Goal: Task Accomplishment & Management: Use online tool/utility

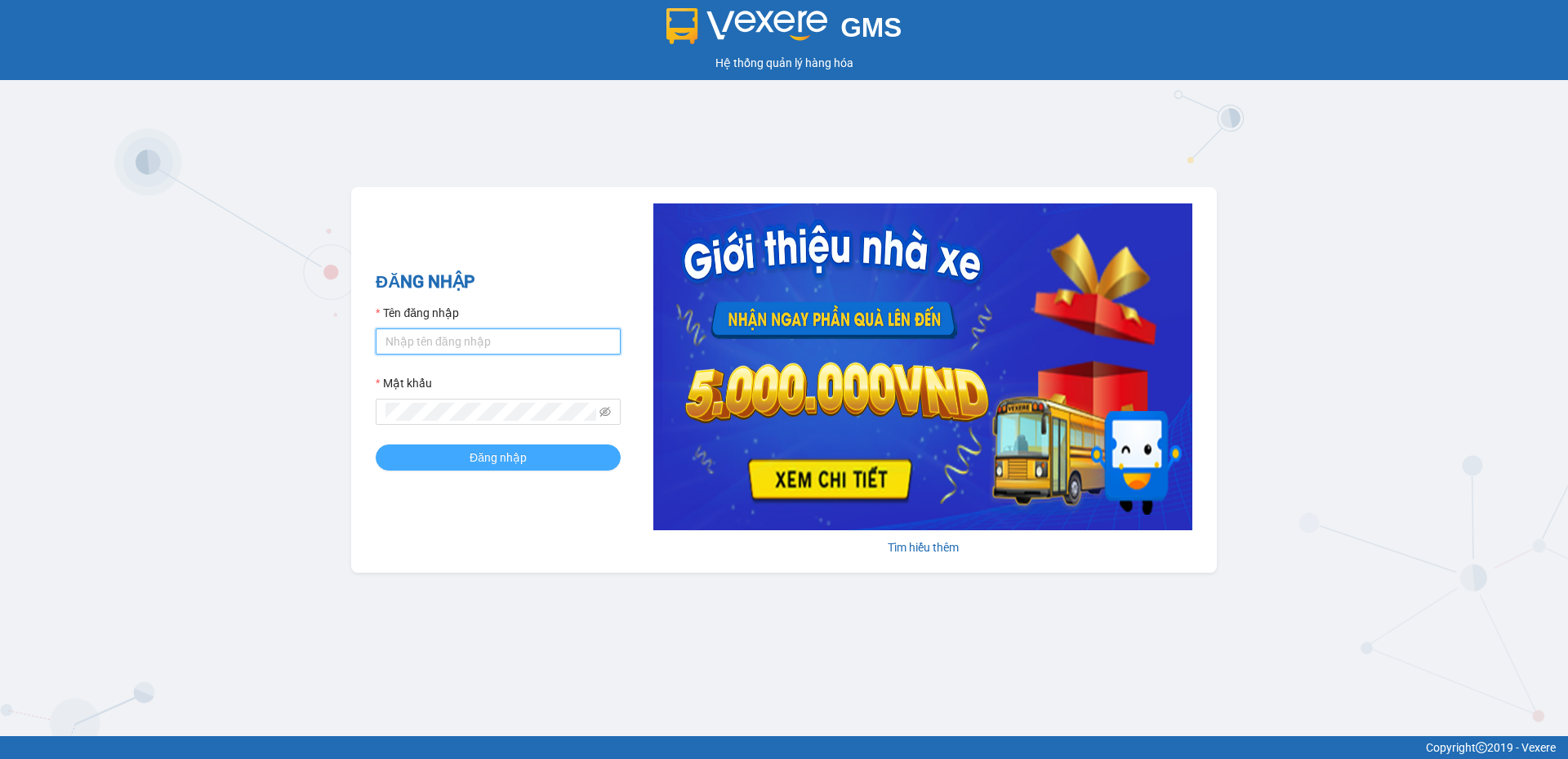
type input "longphung.vtp"
click at [461, 446] on button "Đăng nhập" at bounding box center [498, 457] width 245 height 26
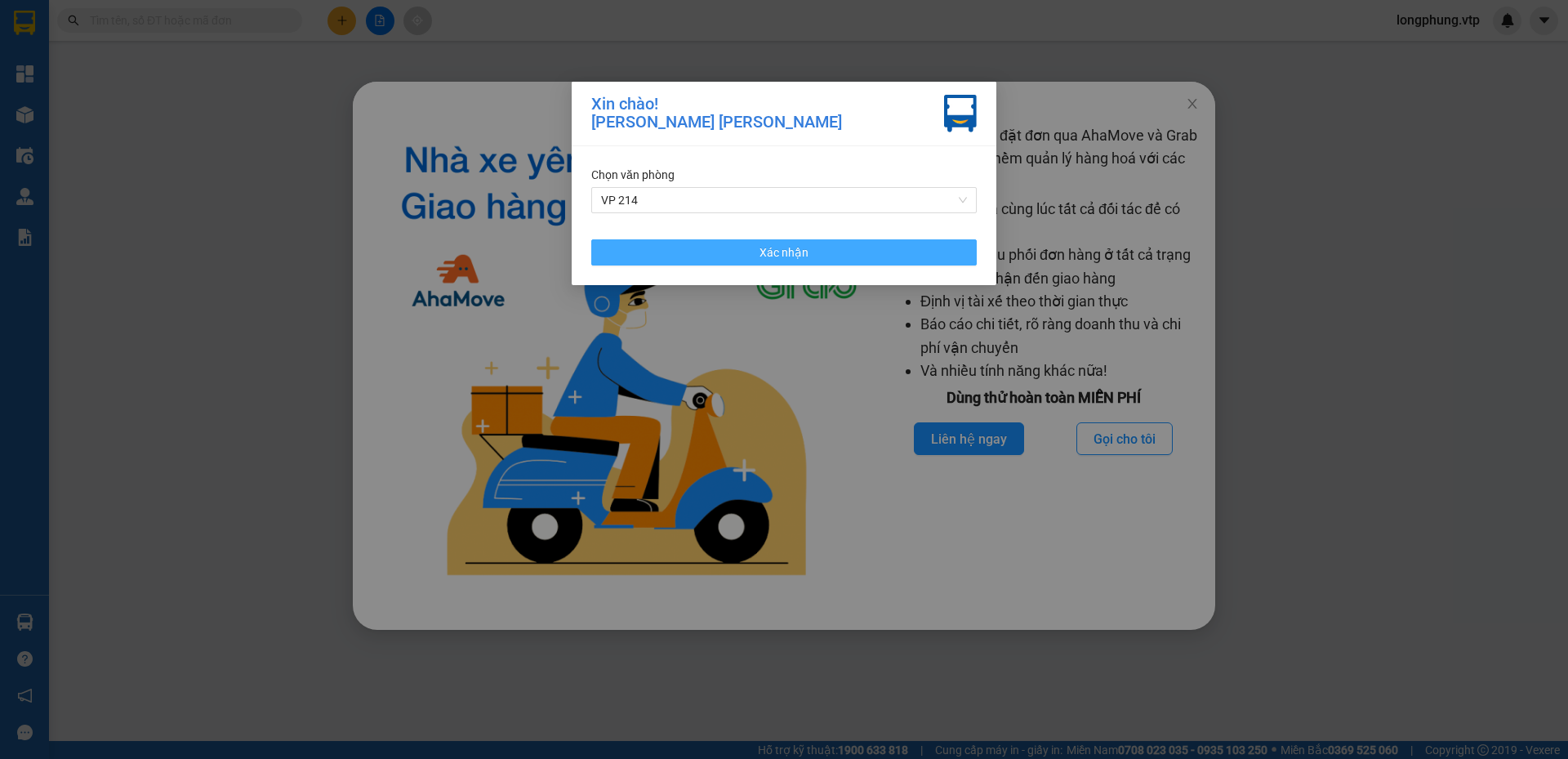
click at [862, 255] on button "Xác nhận" at bounding box center [784, 252] width 386 height 26
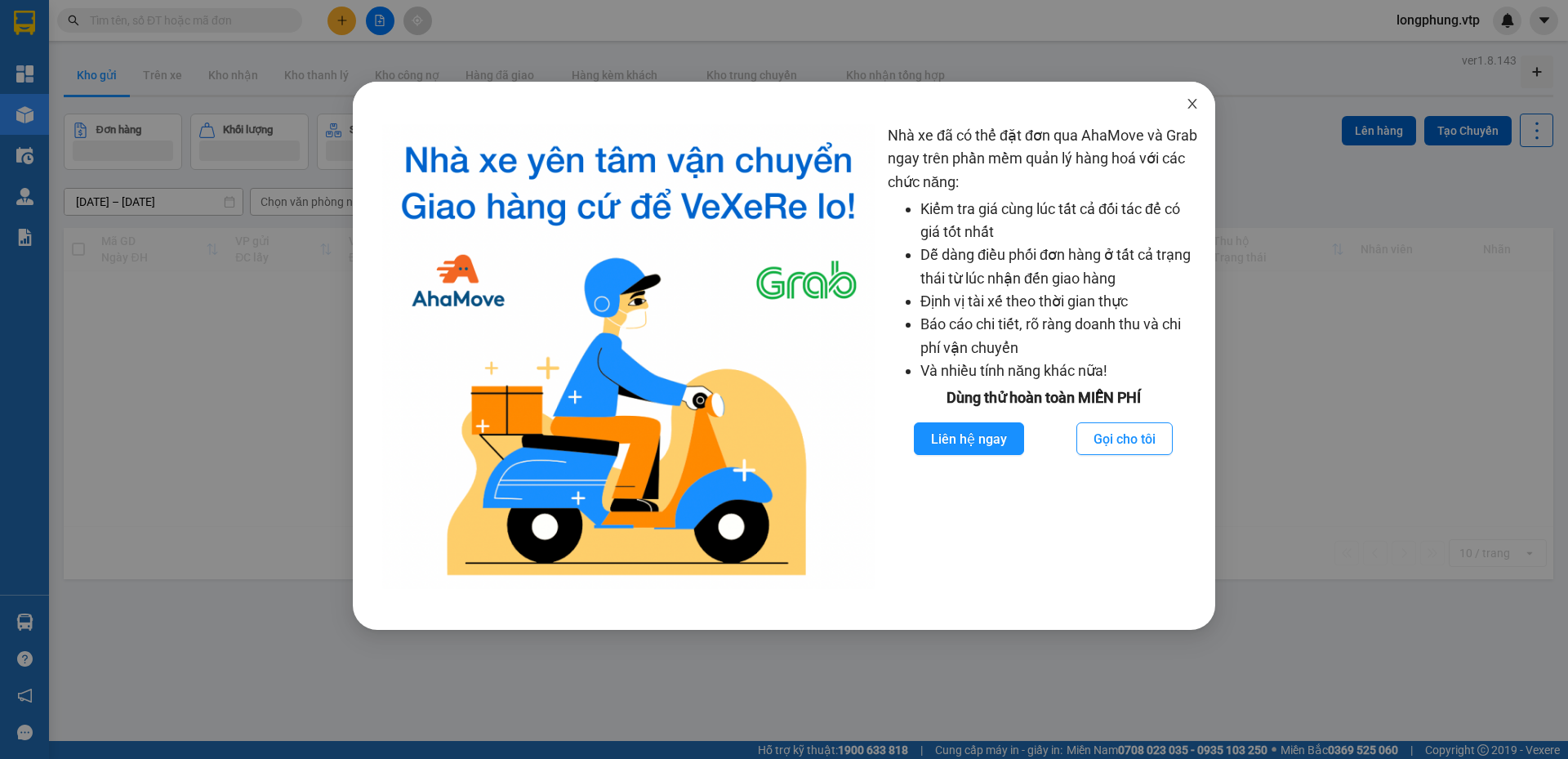
click at [1192, 115] on span "Close" at bounding box center [1192, 104] width 45 height 45
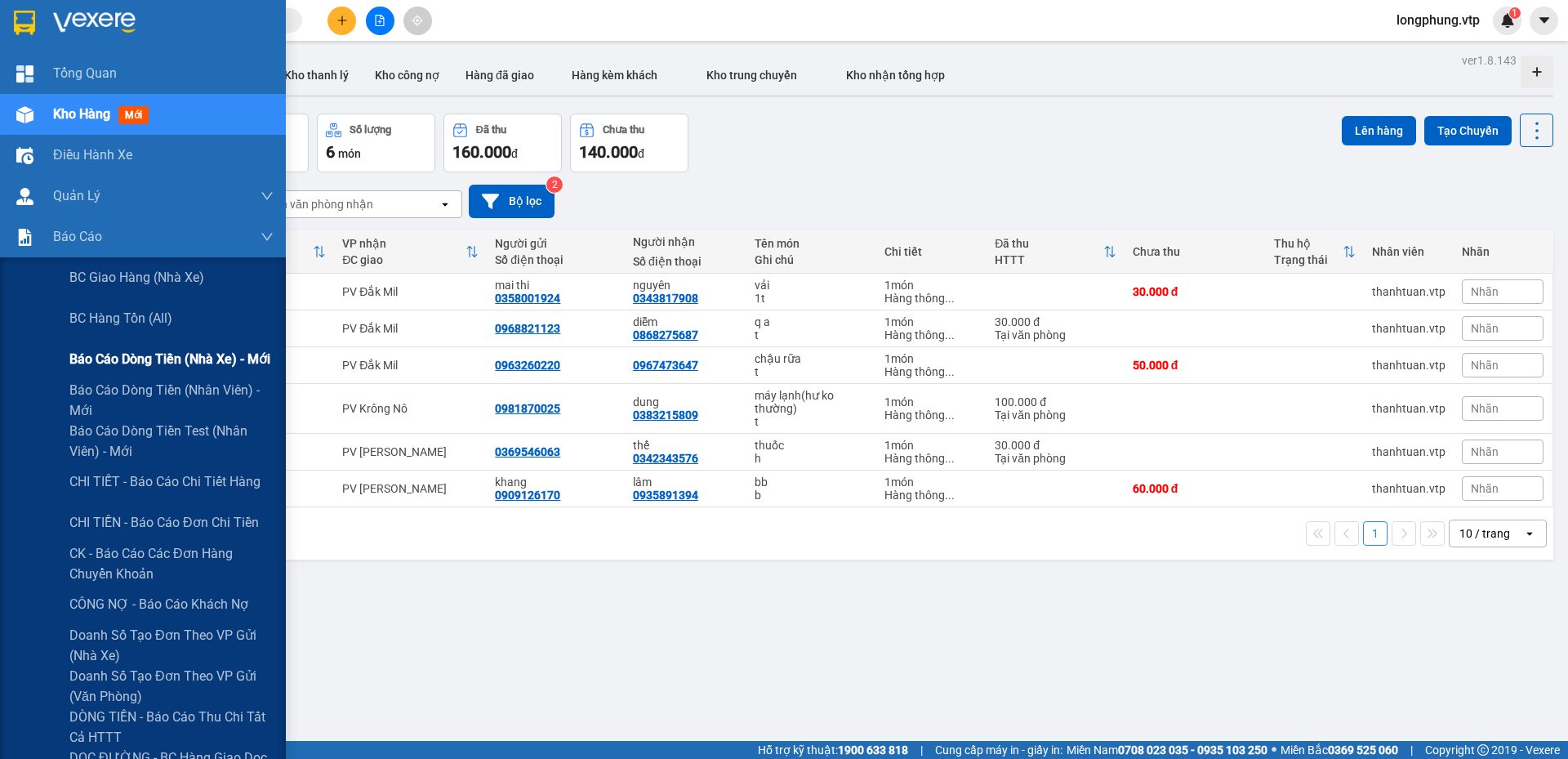
click at [147, 351] on span "Báo cáo dòng tiền (nhà xe) - mới" at bounding box center [169, 359] width 201 height 20
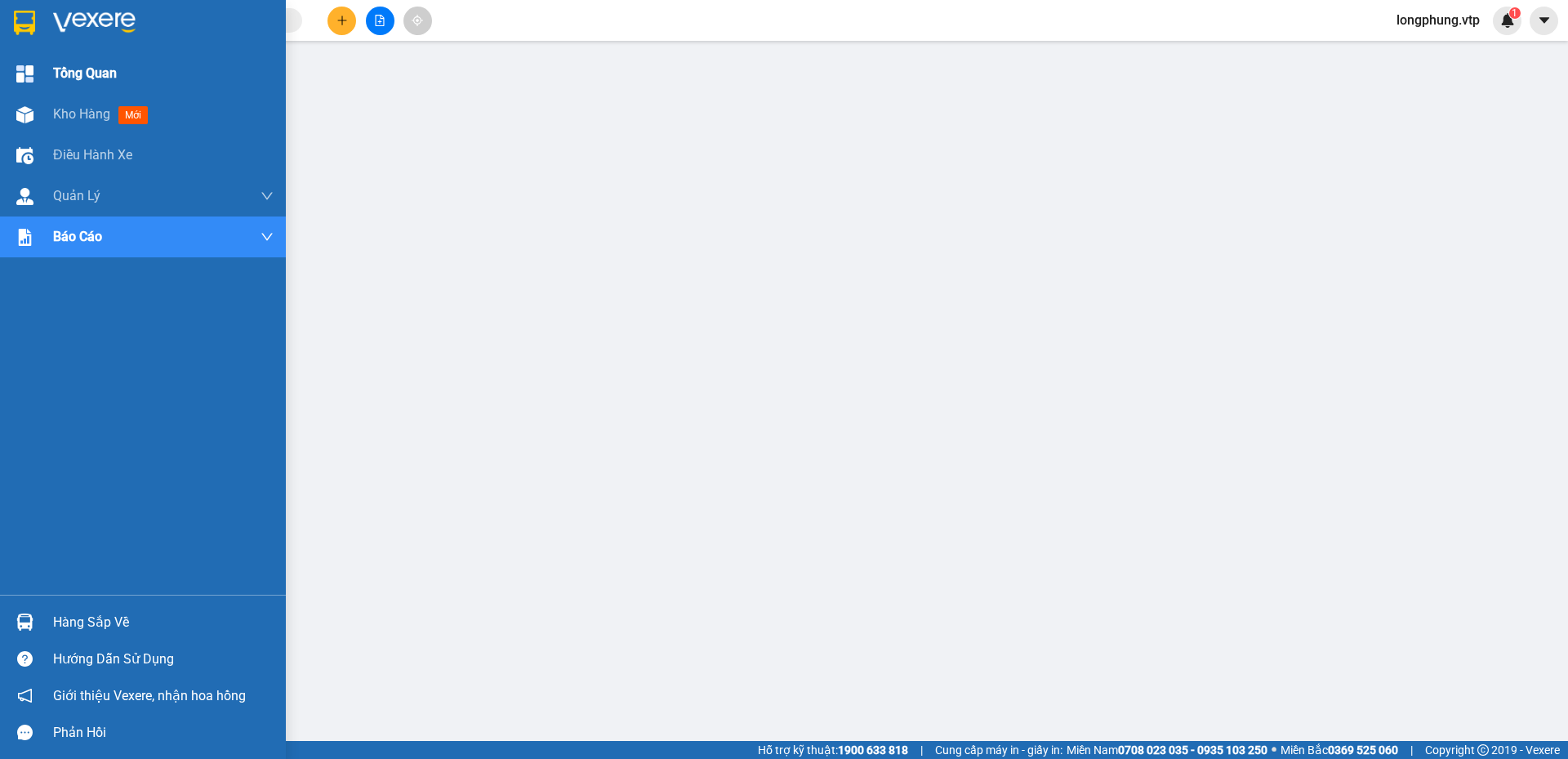
click at [53, 85] on div "Tổng Quan" at bounding box center [163, 73] width 221 height 40
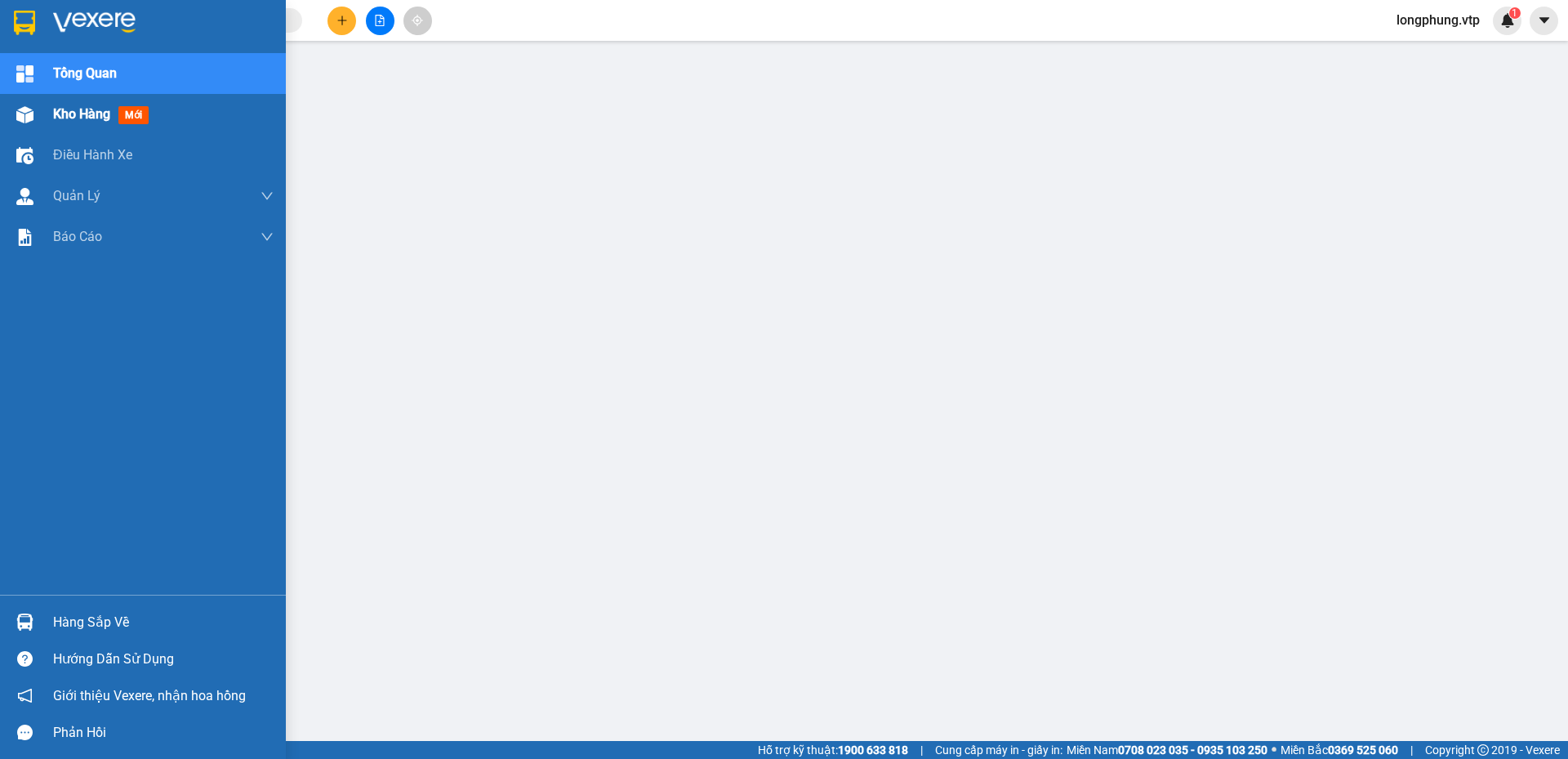
click at [23, 116] on img at bounding box center [24, 115] width 17 height 17
